Goal: Use online tool/utility: Utilize a website feature to perform a specific function

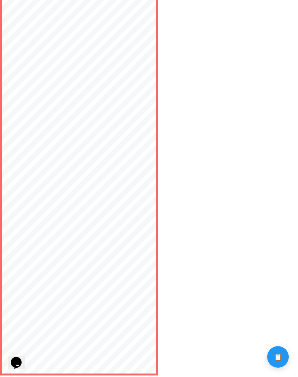
scroll to position [4005, 0]
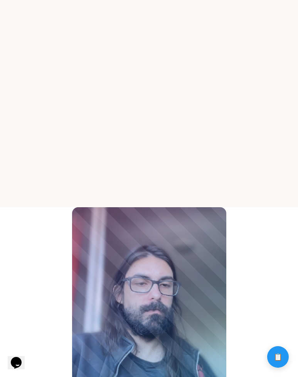
scroll to position [62, 0]
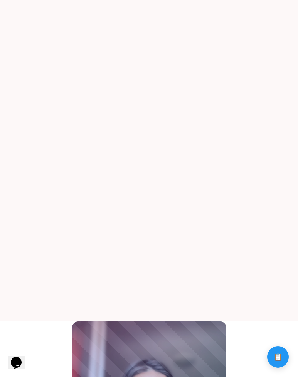
scroll to position [0, 0]
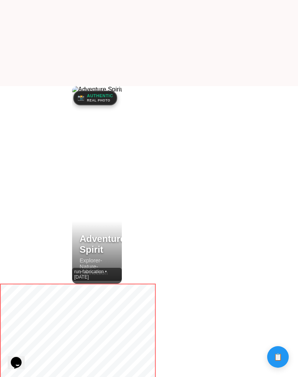
scroll to position [256, 0]
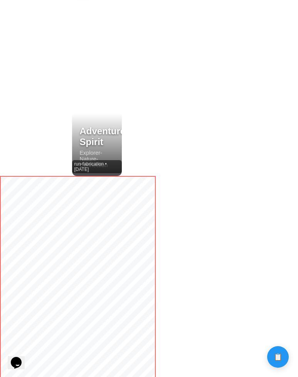
scroll to position [250, 0]
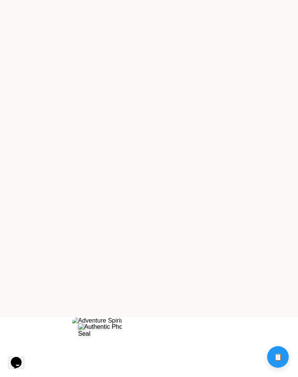
scroll to position [331, 0]
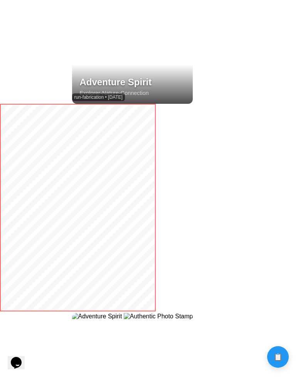
scroll to position [574, 0]
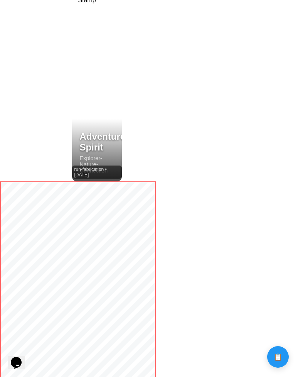
scroll to position [399, 0]
